Goal: Information Seeking & Learning: Learn about a topic

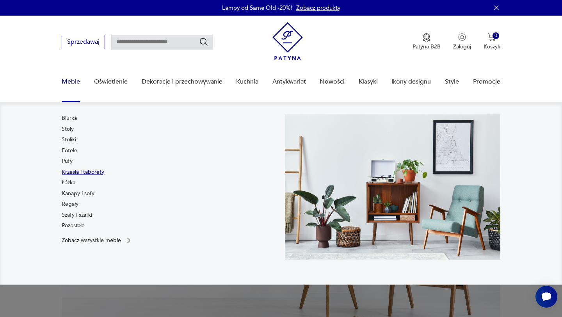
click at [73, 174] on link "Krzesła i taborety" at bounding box center [83, 172] width 43 height 8
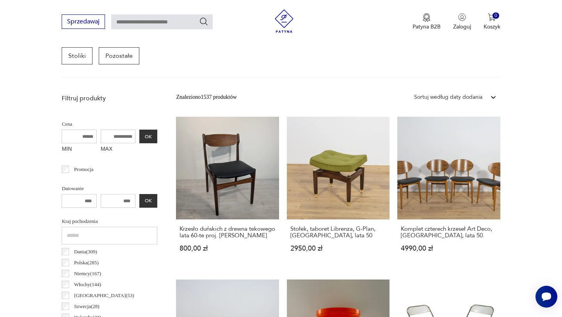
scroll to position [210, 0]
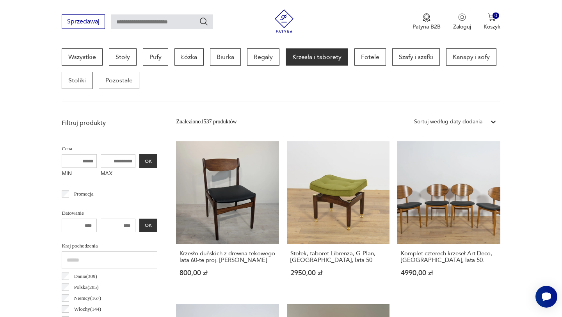
click at [119, 158] on input "MAX" at bounding box center [118, 161] width 35 height 14
type input "****"
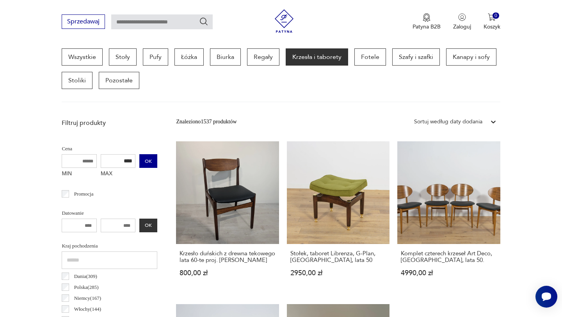
click at [147, 164] on button "OK" at bounding box center [148, 161] width 18 height 14
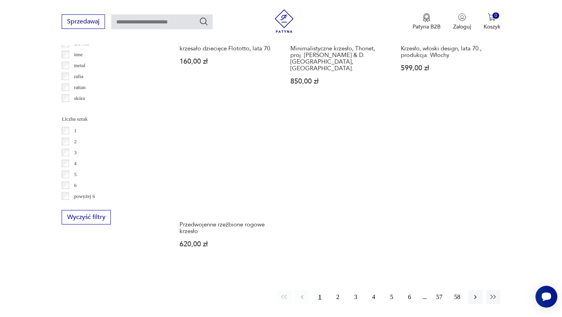
scroll to position [1084, 0]
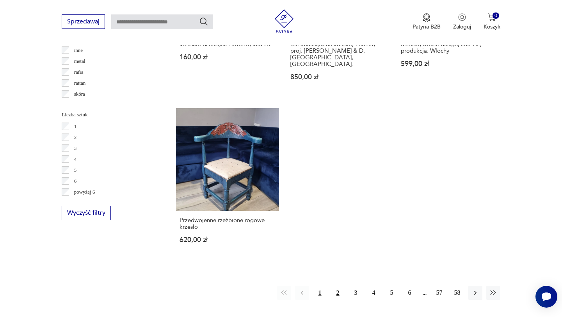
click at [338, 286] on button "2" at bounding box center [338, 293] width 14 height 14
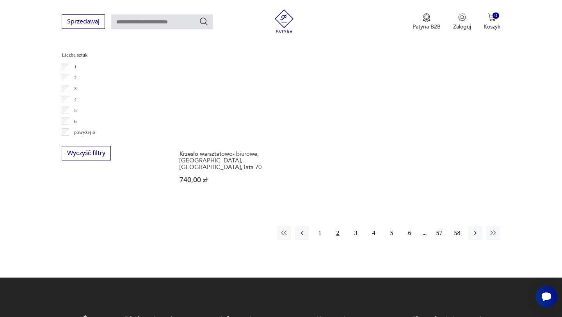
scroll to position [1155, 0]
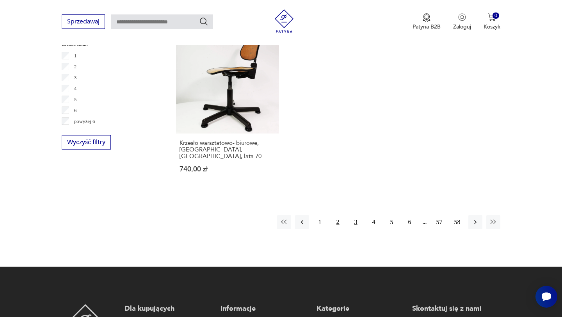
click at [359, 215] on button "3" at bounding box center [356, 222] width 14 height 14
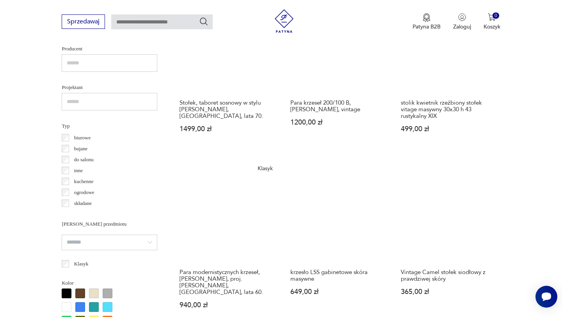
scroll to position [537, 0]
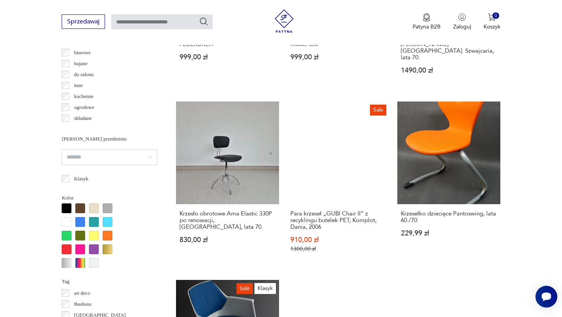
scroll to position [516, 0]
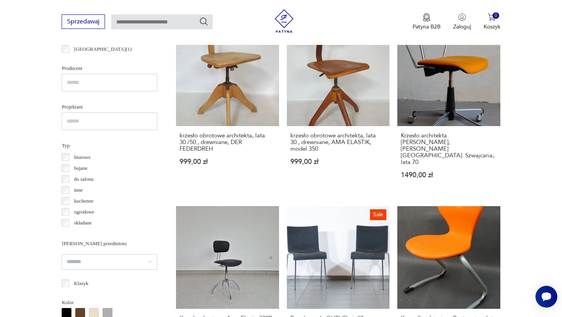
scroll to position [515, 0]
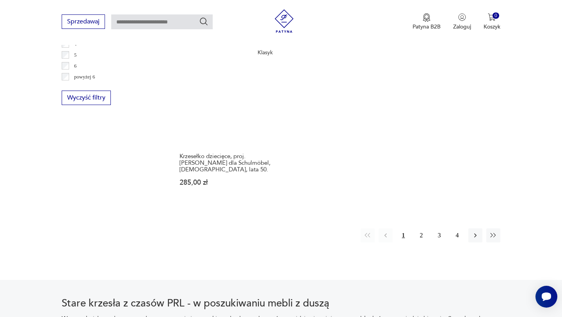
scroll to position [1203, 0]
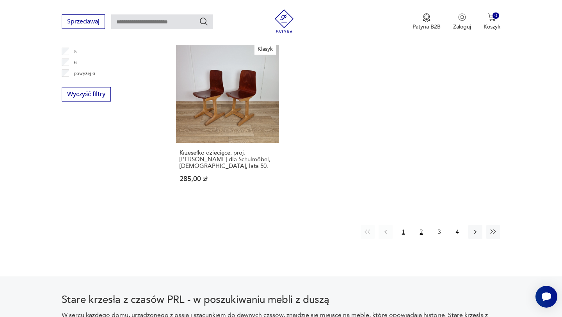
click at [418, 225] on button "2" at bounding box center [421, 232] width 14 height 14
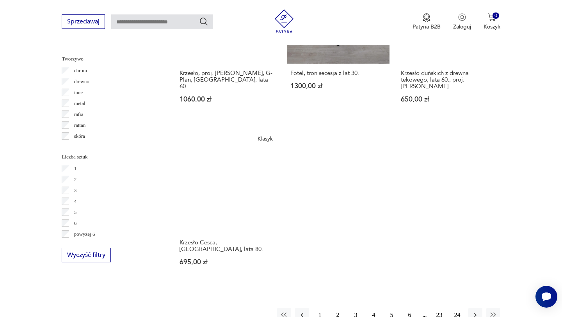
scroll to position [1059, 0]
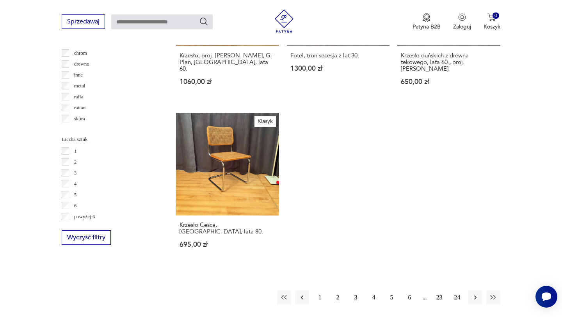
click at [355, 290] on button "3" at bounding box center [356, 297] width 14 height 14
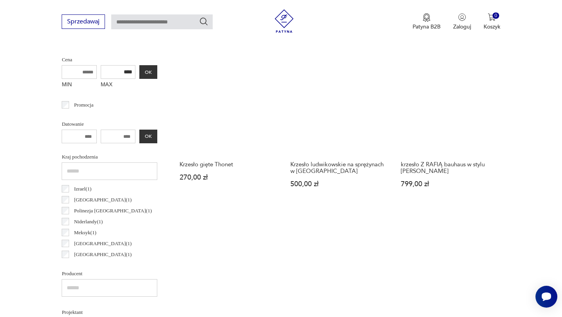
scroll to position [298, 0]
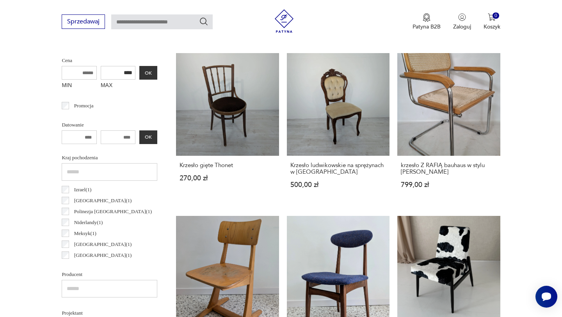
click at [87, 136] on input "number" at bounding box center [79, 137] width 35 height 14
type input "****"
click at [149, 140] on button "OK" at bounding box center [148, 137] width 18 height 14
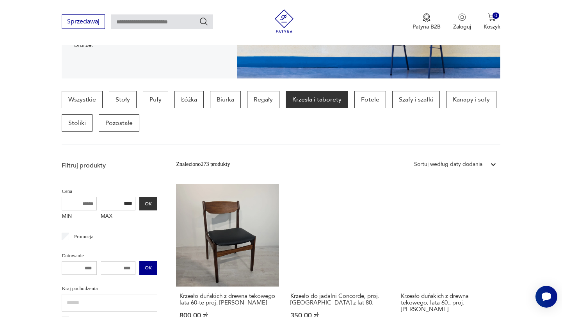
scroll to position [168, 0]
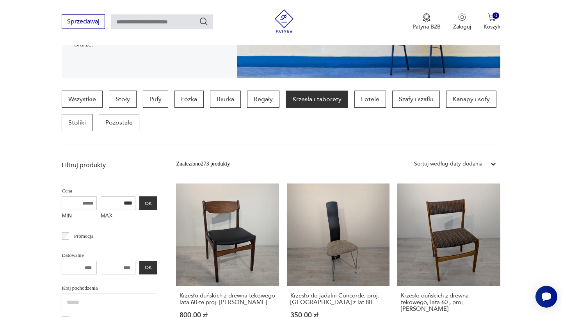
click at [464, 162] on div "Sortuj według daty dodania" at bounding box center [448, 164] width 68 height 9
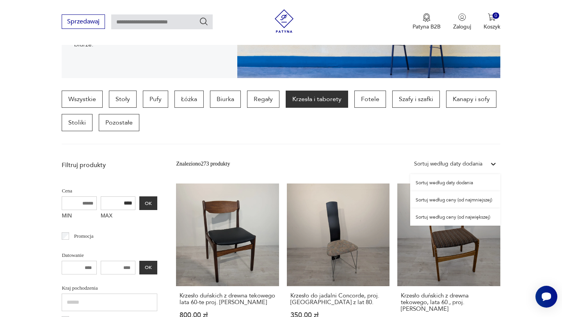
click at [453, 212] on div "Sortuj według ceny (od największej)" at bounding box center [455, 216] width 90 height 17
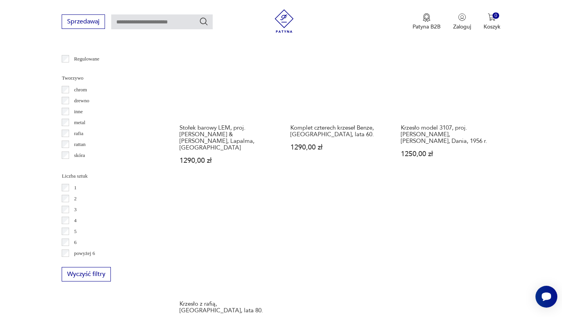
scroll to position [1202, 0]
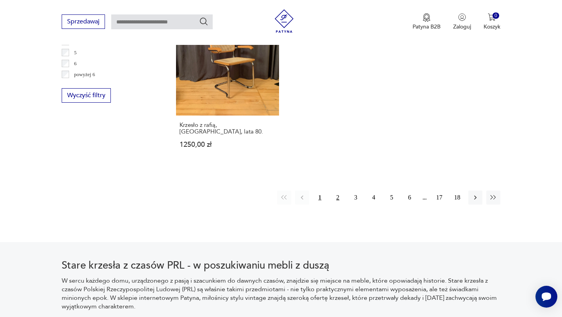
click at [339, 190] on button "2" at bounding box center [338, 197] width 14 height 14
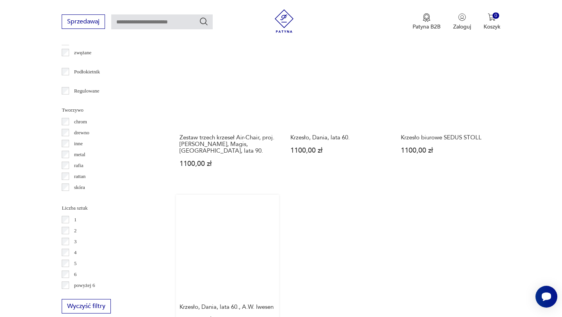
scroll to position [996, 0]
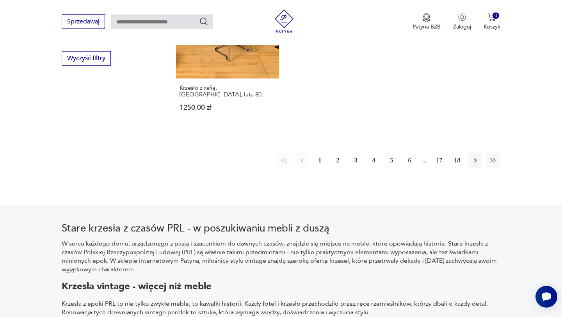
scroll to position [1228, 0]
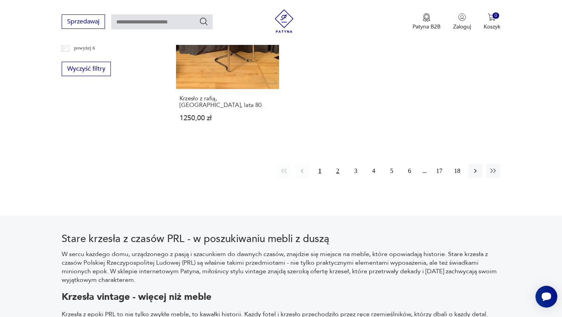
click at [337, 164] on button "2" at bounding box center [338, 171] width 14 height 14
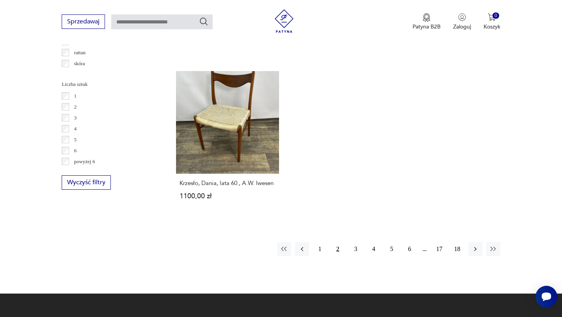
scroll to position [1129, 0]
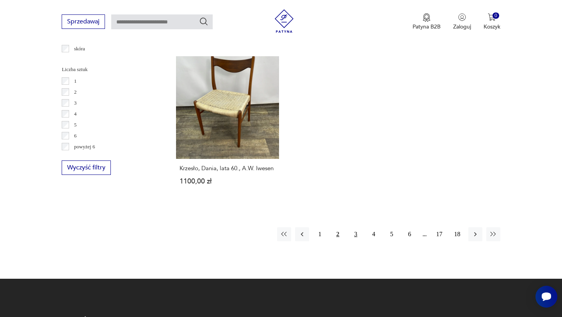
click at [355, 227] on button "3" at bounding box center [356, 234] width 14 height 14
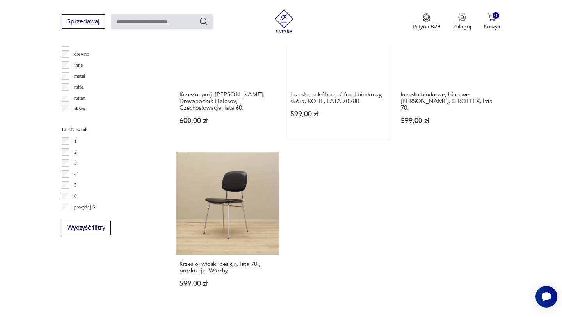
scroll to position [1133, 0]
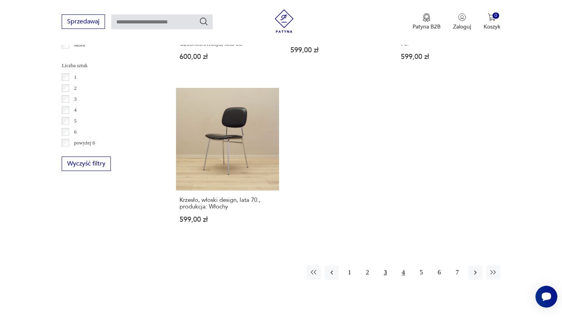
click at [404, 265] on button "4" at bounding box center [403, 272] width 14 height 14
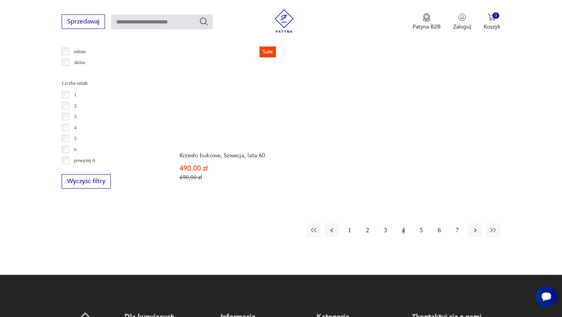
scroll to position [1138, 0]
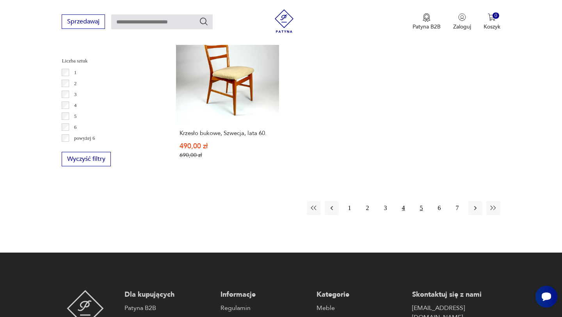
click at [425, 201] on button "5" at bounding box center [421, 208] width 14 height 14
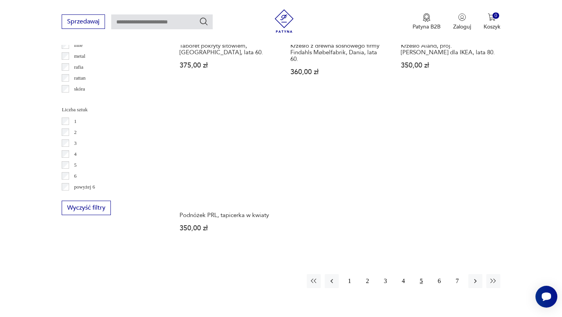
scroll to position [1151, 0]
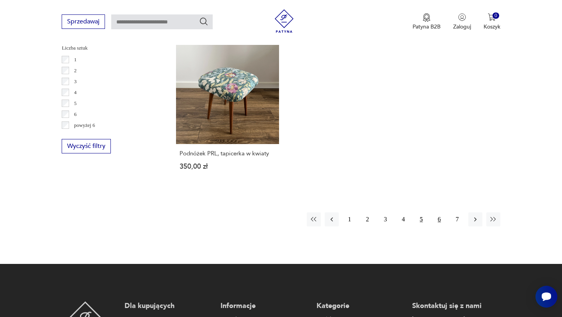
click at [439, 217] on button "6" at bounding box center [439, 219] width 14 height 14
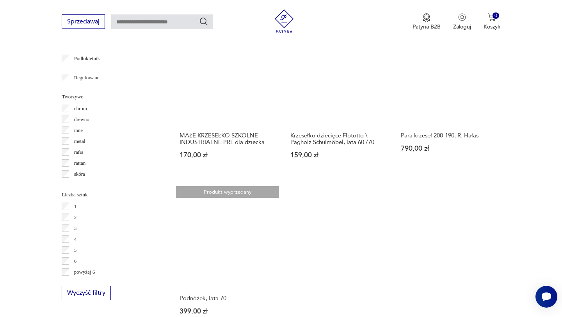
scroll to position [1053, 0]
